Goal: Book appointment/travel/reservation

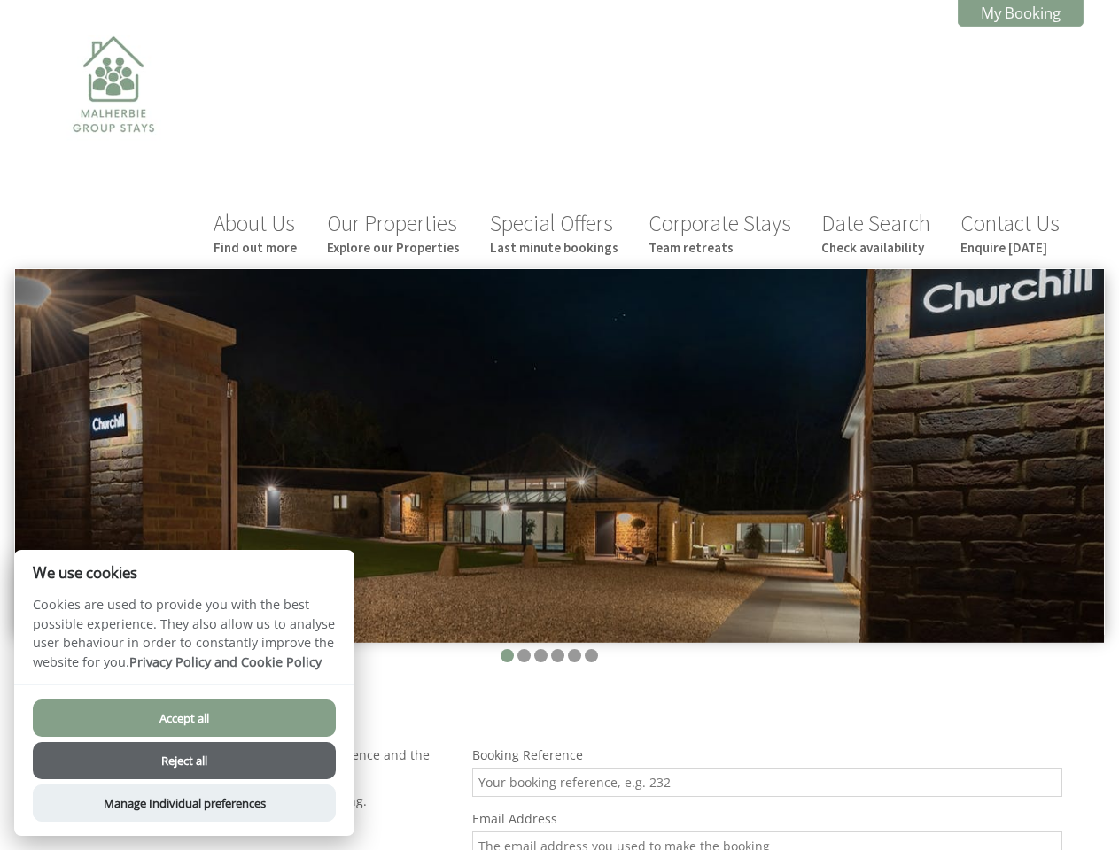
click at [559, 425] on img at bounding box center [559, 456] width 1088 height 374
click at [559, 387] on img at bounding box center [559, 456] width 1088 height 374
click at [507, 649] on li at bounding box center [506, 655] width 13 height 13
click at [523, 649] on li at bounding box center [523, 655] width 13 height 13
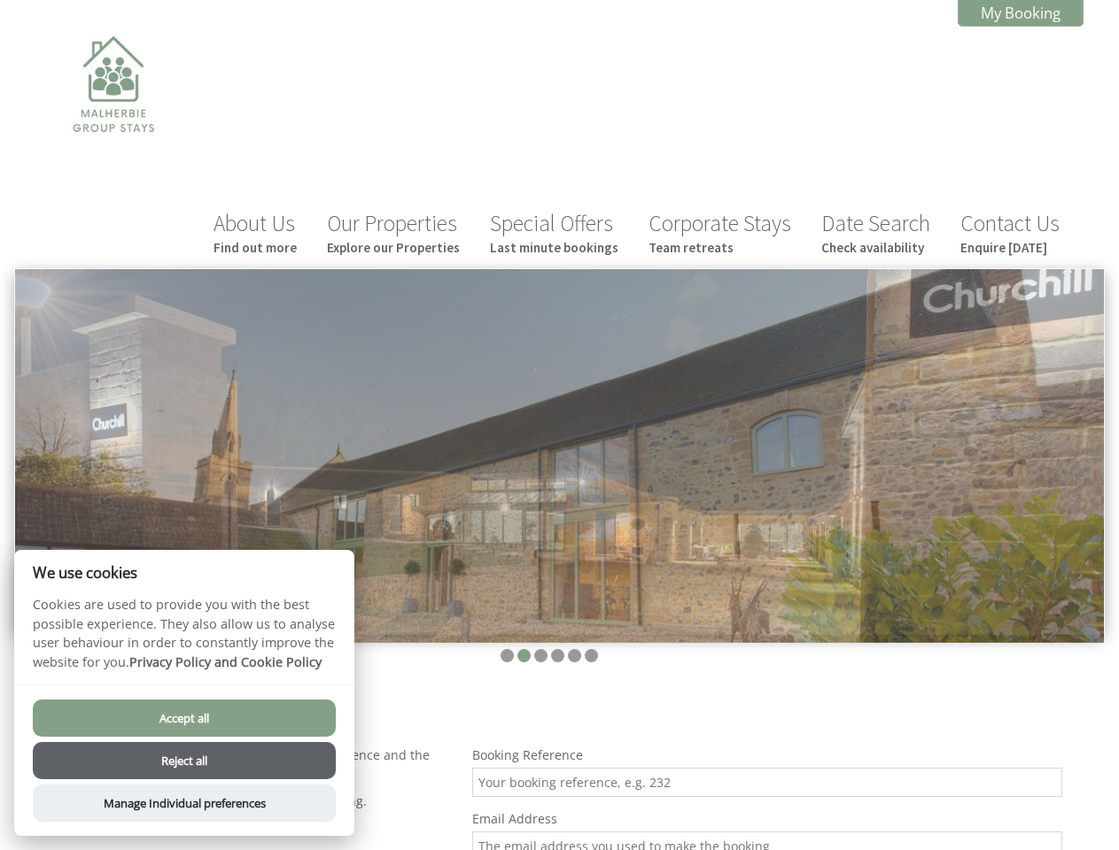
click at [540, 649] on li at bounding box center [540, 655] width 13 height 13
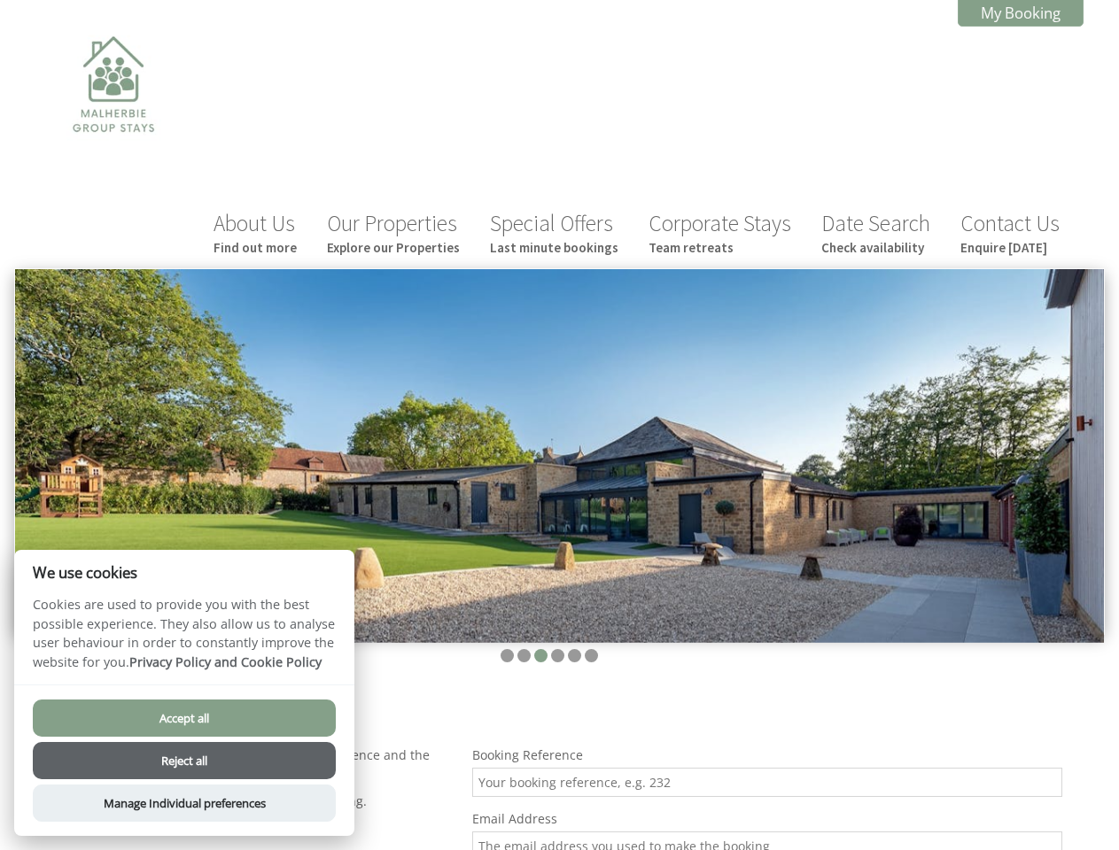
click at [557, 649] on li at bounding box center [557, 655] width 13 height 13
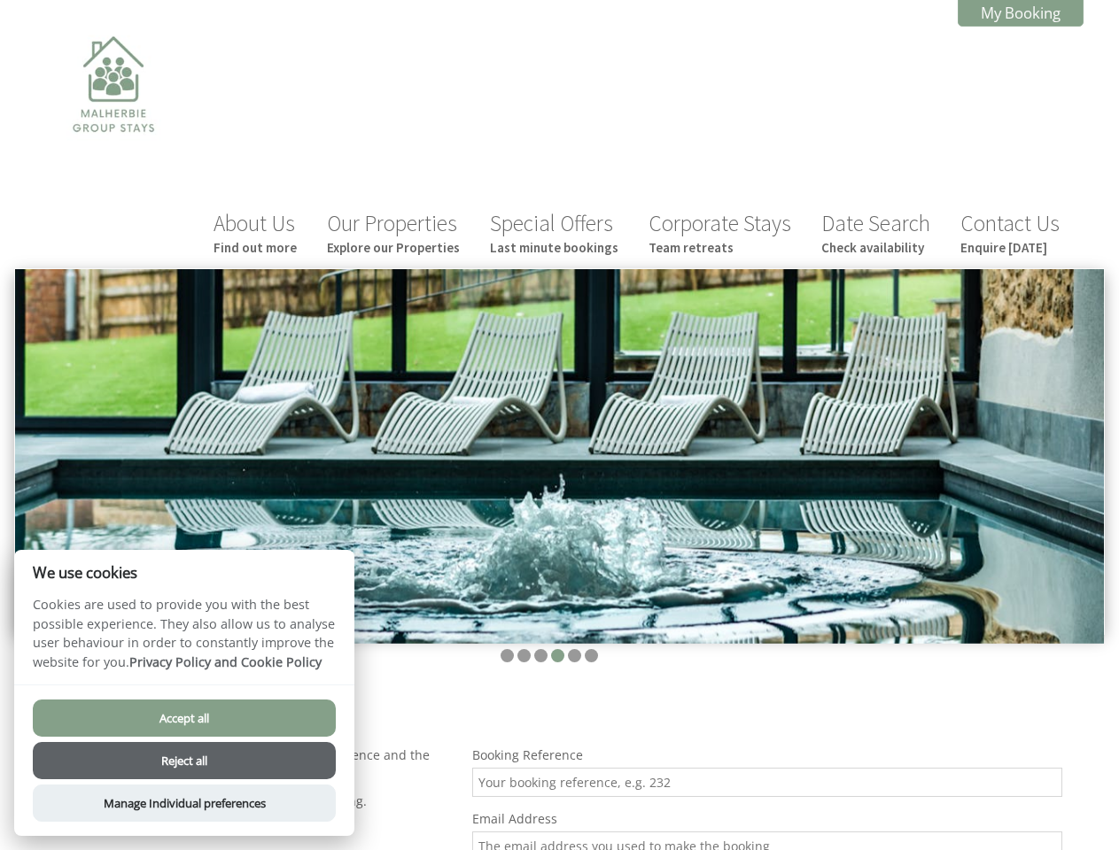
click at [574, 649] on li at bounding box center [574, 655] width 13 height 13
click at [591, 649] on li at bounding box center [591, 655] width 13 height 13
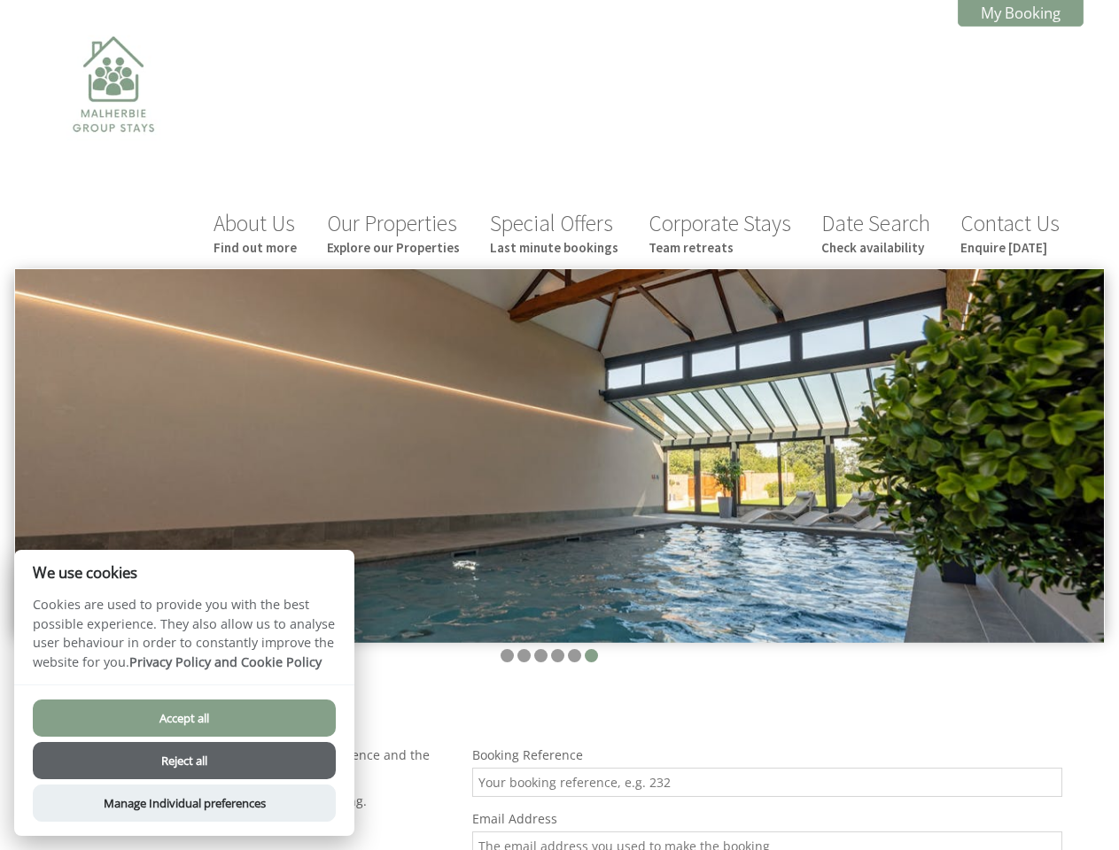
click at [184, 718] on button "Accept all" at bounding box center [184, 718] width 303 height 37
